Goal: Task Accomplishment & Management: Use online tool/utility

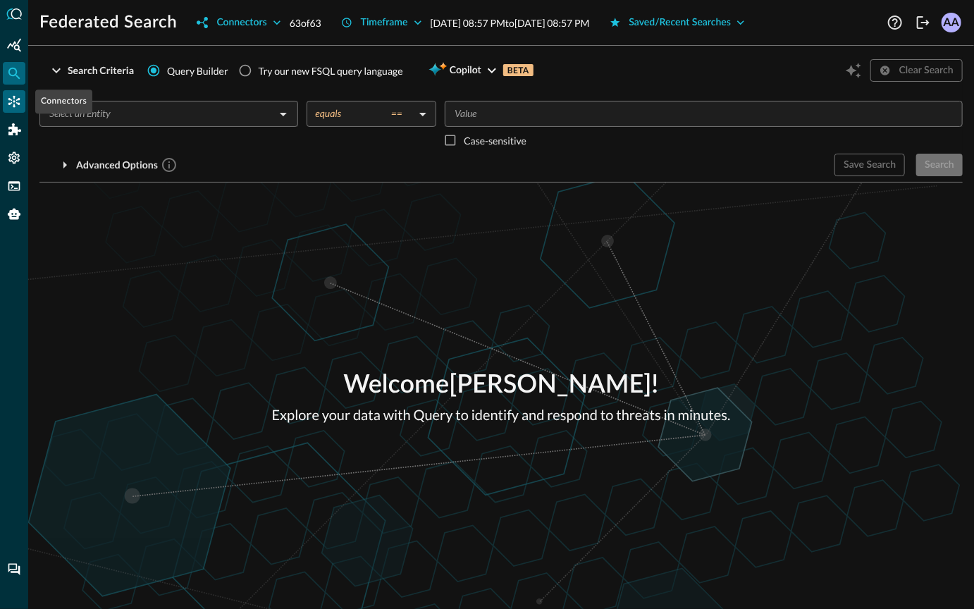
click at [8, 101] on icon "Connectors" at bounding box center [14, 101] width 14 height 14
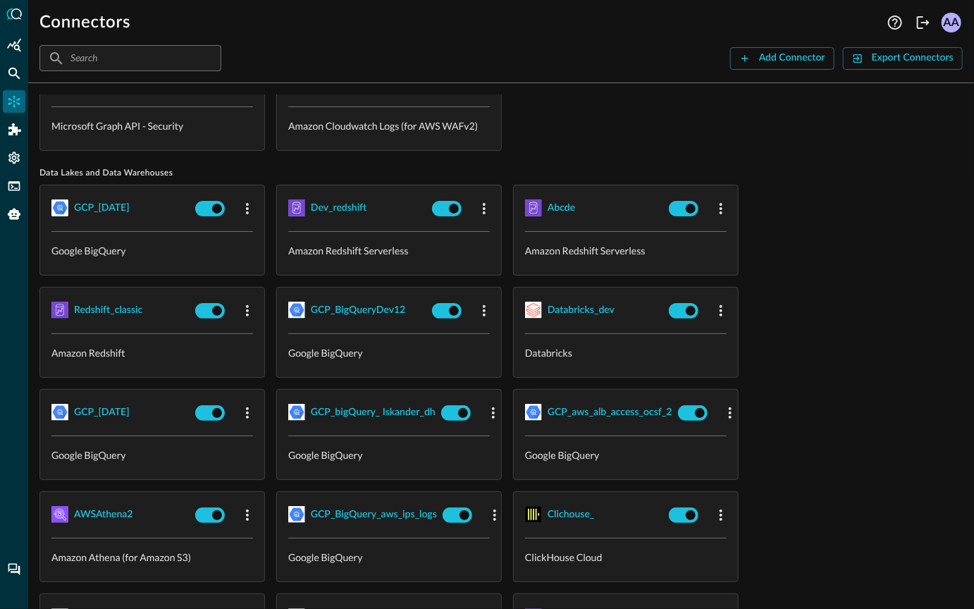
scroll to position [70, 0]
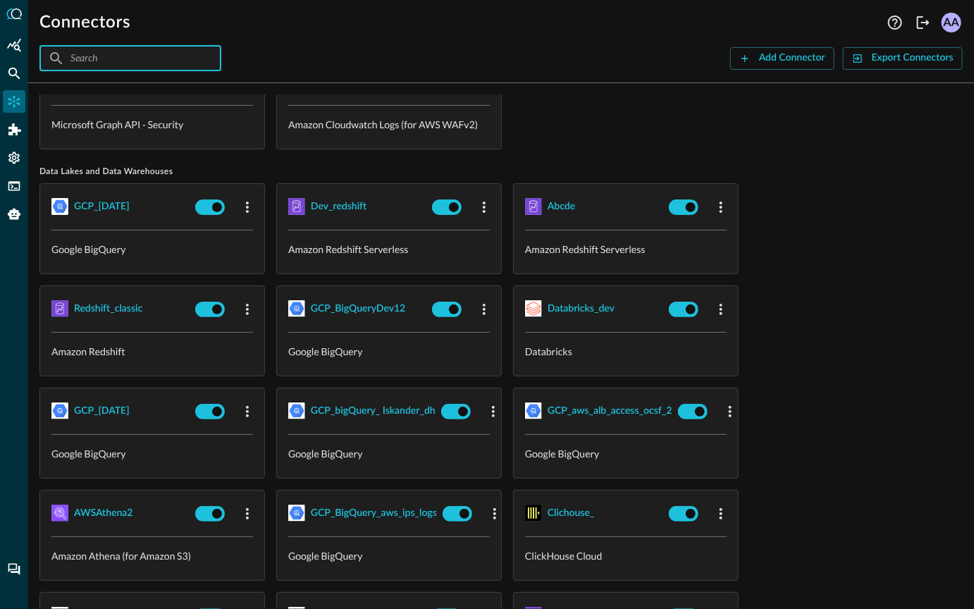
click at [152, 63] on input "text" at bounding box center [129, 58] width 118 height 26
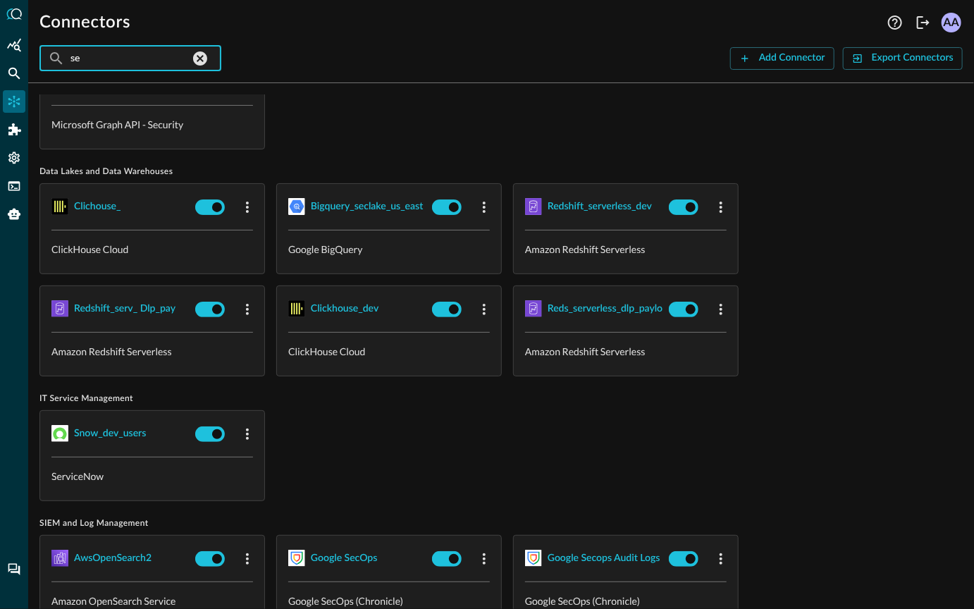
scroll to position [0, 0]
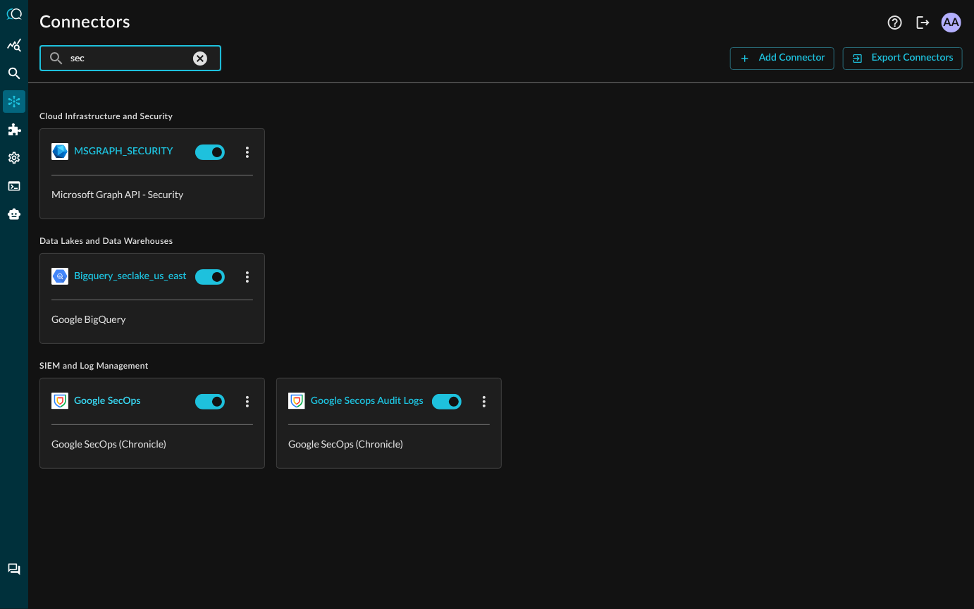
type input "sec"
click at [127, 402] on div "Google SecOps" at bounding box center [107, 402] width 66 height 18
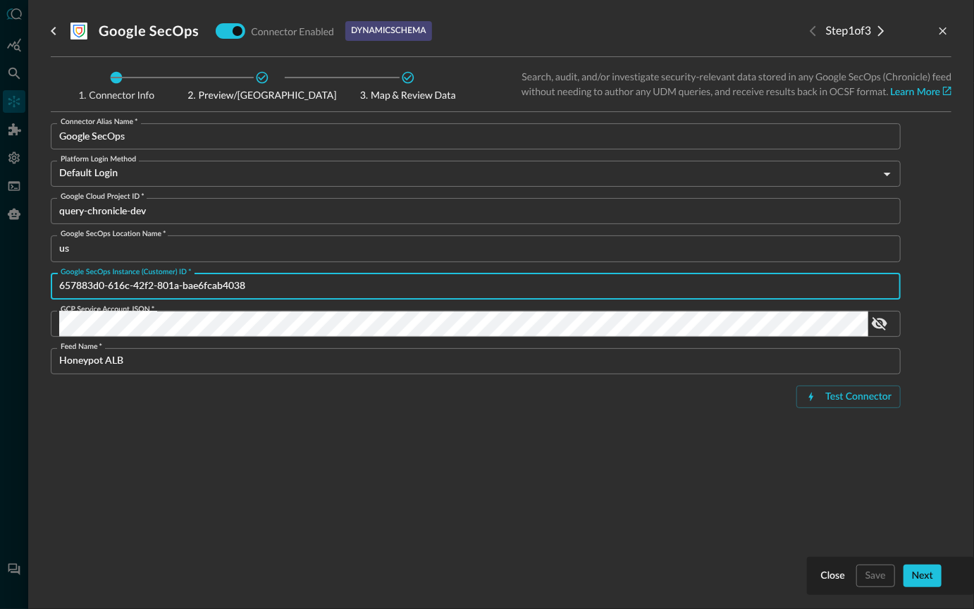
click at [226, 286] on input "657883d0-616c-42f2-801a-bae6fcab4038" at bounding box center [479, 286] width 841 height 26
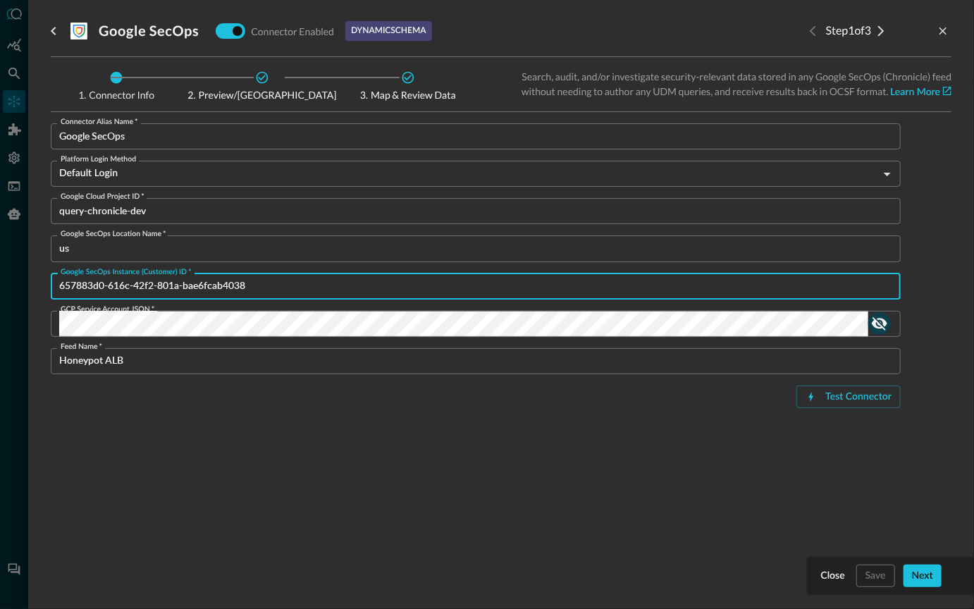
click at [883, 328] on icon "show password" at bounding box center [879, 323] width 17 height 17
click at [665, 290] on input "657883d0-616c-42f2-801a-bae6fcab4038" at bounding box center [479, 286] width 841 height 26
